Goal: Task Accomplishment & Management: Manage account settings

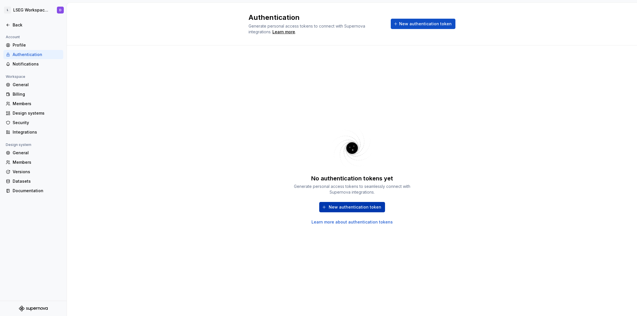
click at [343, 205] on span "New authentication token" at bounding box center [354, 207] width 53 height 6
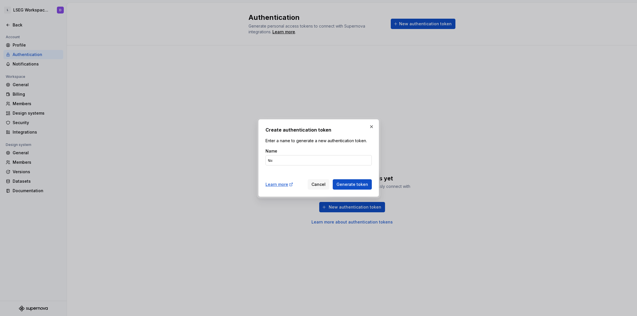
type input "ฆ"
type input "CI-Storybook-Publish"
click at [360, 185] on span "Generate token" at bounding box center [352, 184] width 32 height 6
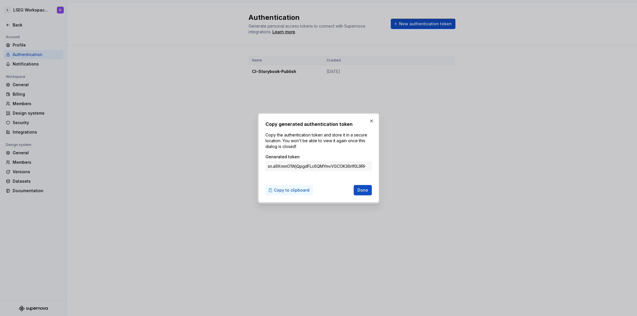
click at [297, 190] on span "Copy to clipboard" at bounding box center [292, 190] width 36 height 6
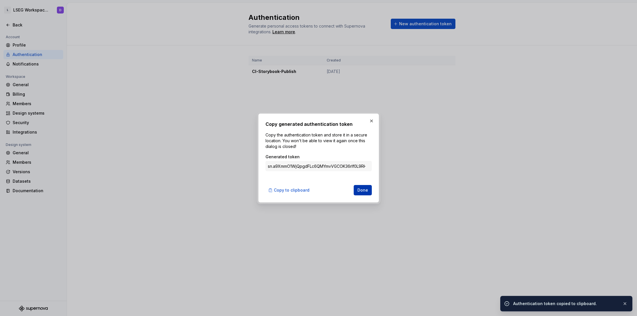
click at [364, 189] on span "Done" at bounding box center [362, 190] width 11 height 6
